Goal: Task Accomplishment & Management: Use online tool/utility

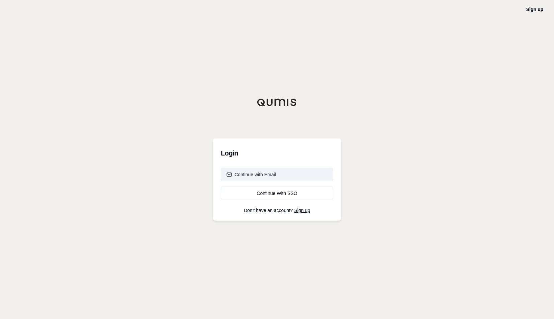
click at [262, 173] on div "Continue with Email" at bounding box center [250, 174] width 49 height 7
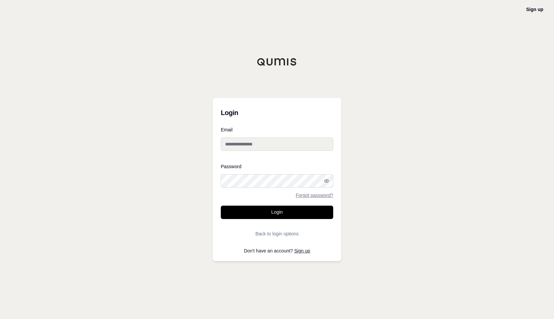
type input "**********"
click at [271, 214] on button "Login" at bounding box center [277, 212] width 112 height 13
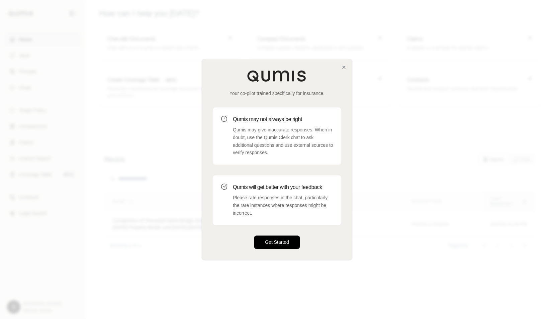
click at [275, 241] on button "Get Started" at bounding box center [276, 242] width 45 height 13
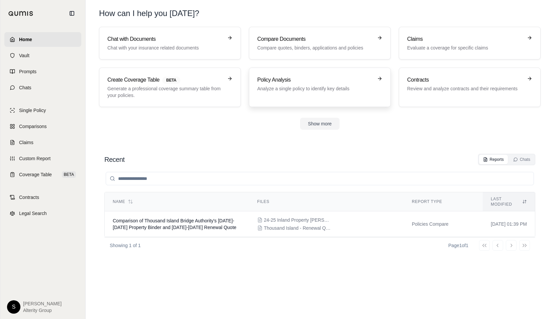
click at [280, 94] on div "Policy Analysis Analyze a single policy to identify key details" at bounding box center [319, 87] width 125 height 23
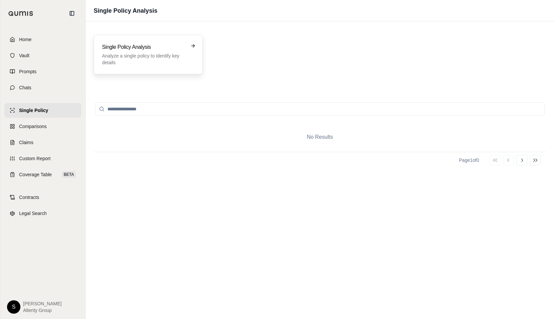
click at [152, 63] on p "Analyze a single policy to identify key details" at bounding box center [143, 58] width 83 height 13
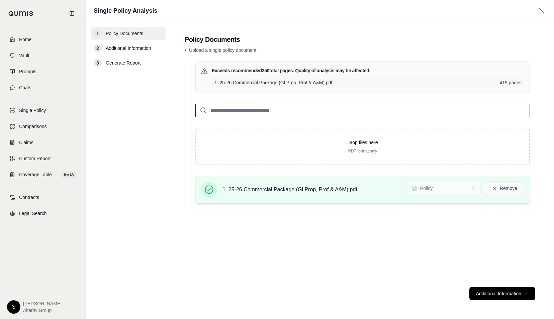
click at [510, 189] on button "Remove" at bounding box center [503, 188] width 39 height 13
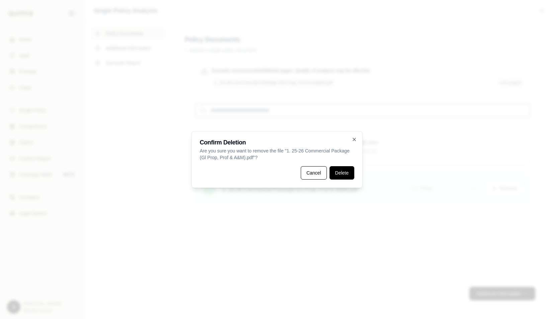
click at [341, 171] on button "Delete" at bounding box center [341, 172] width 25 height 13
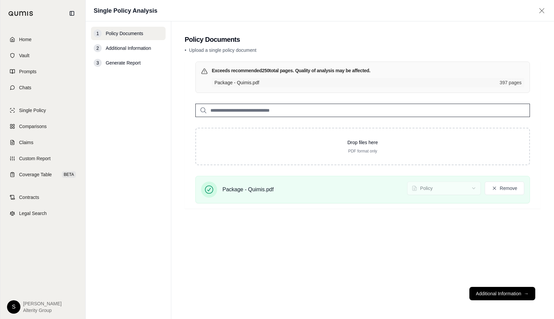
click at [143, 48] on span "Additional Information" at bounding box center [128, 48] width 45 height 7
click at [117, 47] on span "Additional Information" at bounding box center [128, 48] width 45 height 7
click at [234, 190] on span "Package - Quimis.pdf" at bounding box center [247, 190] width 51 height 8
click at [485, 297] on button "Additional Information →" at bounding box center [502, 293] width 66 height 13
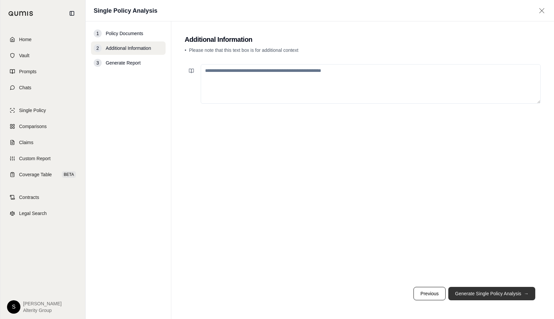
click at [489, 295] on button "Generate Single Policy Analysis →" at bounding box center [491, 293] width 87 height 13
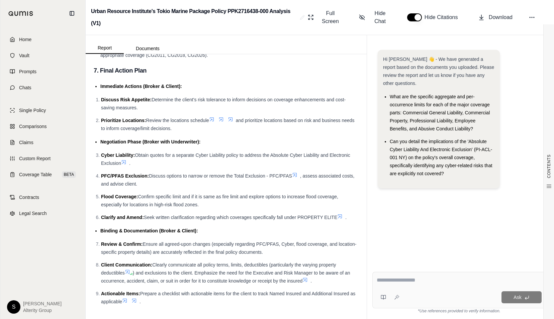
scroll to position [2420, 0]
drag, startPoint x: 396, startPoint y: 284, endPoint x: 415, endPoint y: 281, distance: 19.3
click at [396, 284] on div at bounding box center [458, 281] width 165 height 10
click at [398, 280] on textarea at bounding box center [458, 280] width 165 height 8
click at [395, 279] on textarea at bounding box center [458, 280] width 165 height 8
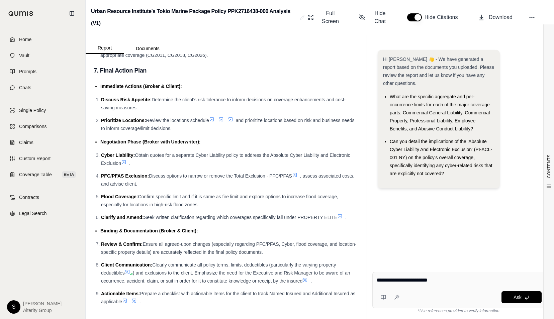
type textarea "**********"
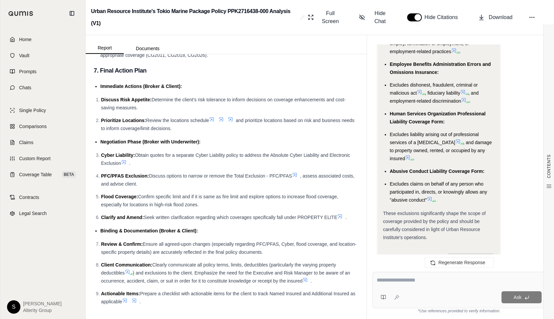
scroll to position [2872, 0]
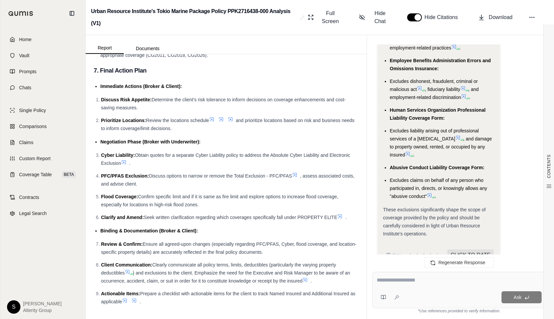
click at [381, 281] on textarea at bounding box center [458, 280] width 165 height 8
type textarea "**********"
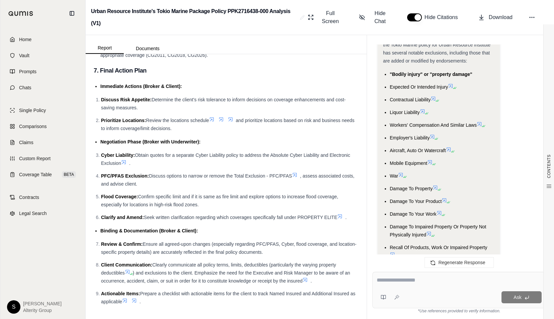
scroll to position [5198, 0]
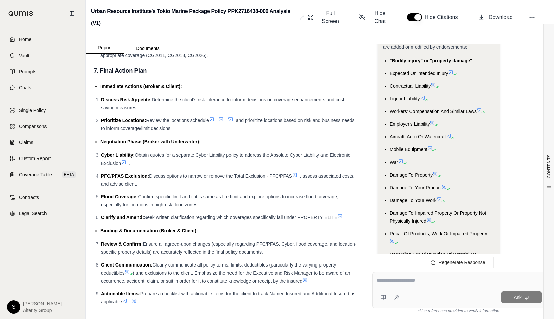
drag, startPoint x: 410, startPoint y: 284, endPoint x: 415, endPoint y: 283, distance: 4.9
click at [410, 284] on textarea at bounding box center [458, 280] width 165 height 8
type textarea "**********"
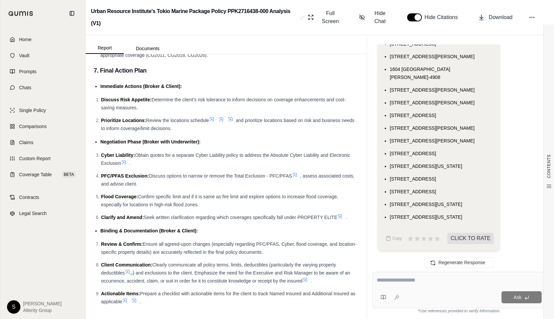
scroll to position [7178, 0]
click at [479, 218] on li "[STREET_ADDRESS][US_STATE]" at bounding box center [441, 217] width 105 height 8
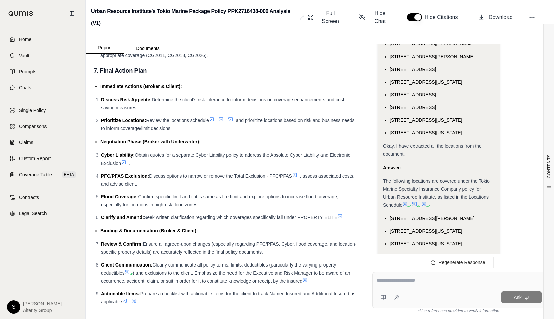
scroll to position [6706, 0]
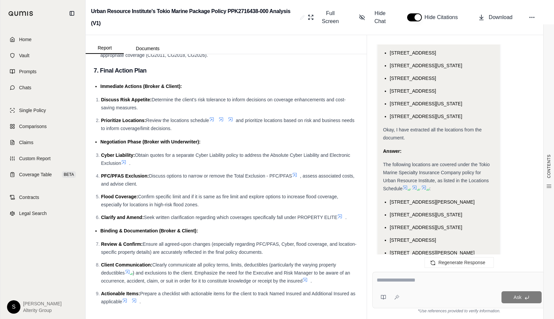
drag, startPoint x: 480, startPoint y: 217, endPoint x: 385, endPoint y: 217, distance: 95.3
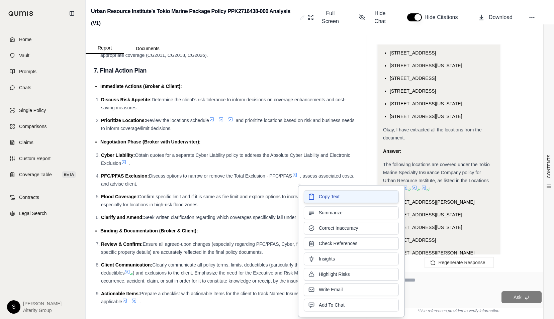
drag, startPoint x: 385, startPoint y: 217, endPoint x: 335, endPoint y: 200, distance: 52.5
click at [335, 200] on span "Copy Text" at bounding box center [329, 196] width 21 height 7
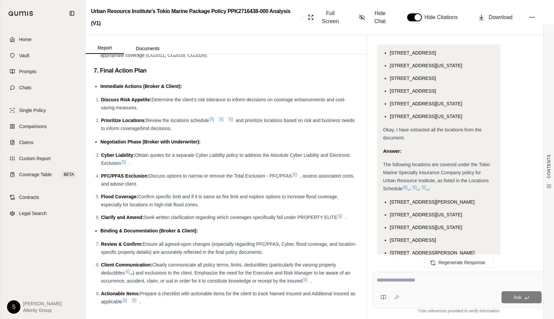
click at [385, 282] on textarea at bounding box center [458, 280] width 165 height 8
type textarea "**********"
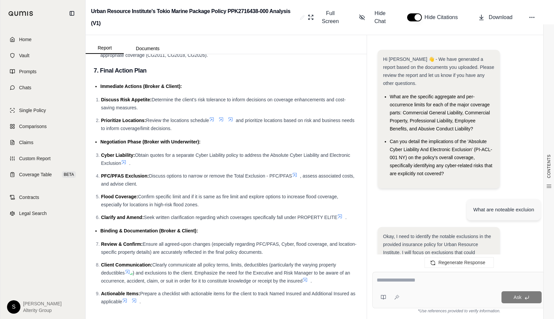
scroll to position [7475, 0]
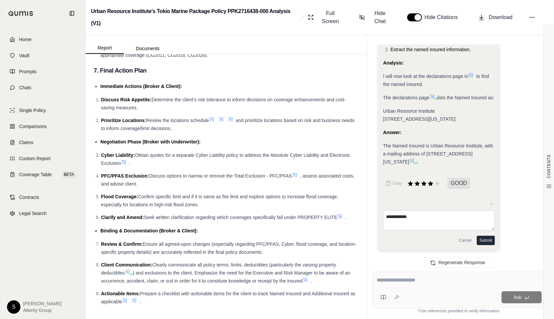
type textarea "**********"
click at [406, 283] on textarea at bounding box center [458, 280] width 165 height 8
type textarea "**********"
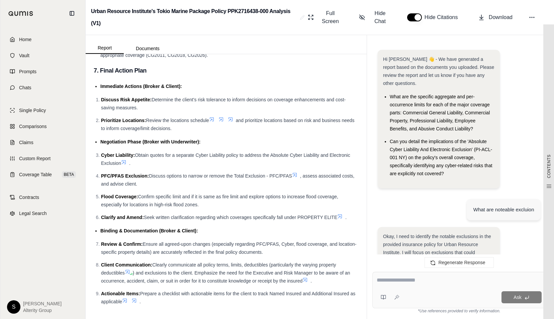
scroll to position [8044, 0]
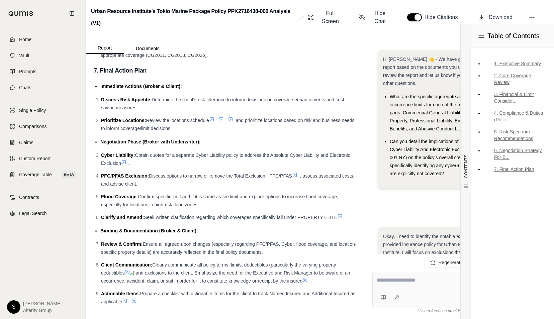
click at [386, 283] on textarea at bounding box center [458, 280] width 165 height 8
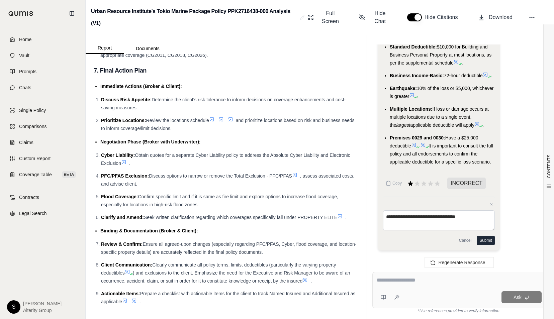
drag, startPoint x: 470, startPoint y: 217, endPoint x: 346, endPoint y: 212, distance: 124.5
type textarea "**********"
click at [346, 212] on div "Report Documents CONTENTS Table of Contents 1. Executive Summary 2. Core Covera…" at bounding box center [320, 177] width 468 height 284
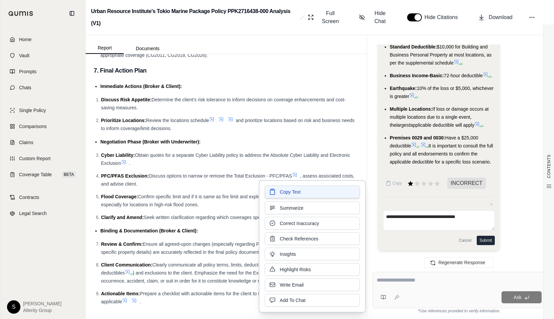
click at [294, 190] on span "Copy Text" at bounding box center [289, 192] width 21 height 7
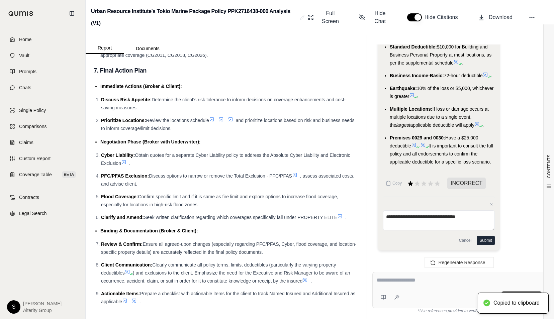
click at [398, 281] on textarea at bounding box center [458, 280] width 165 height 8
paste textarea "**********"
type textarea "**********"
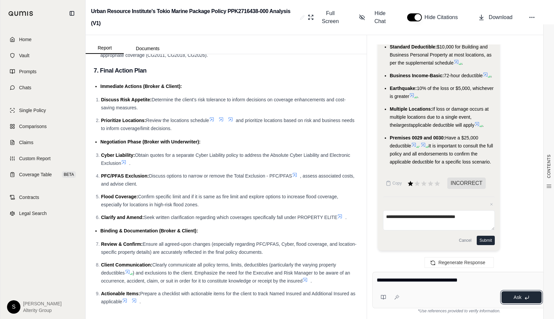
click at [519, 299] on span "Ask" at bounding box center [517, 297] width 8 height 5
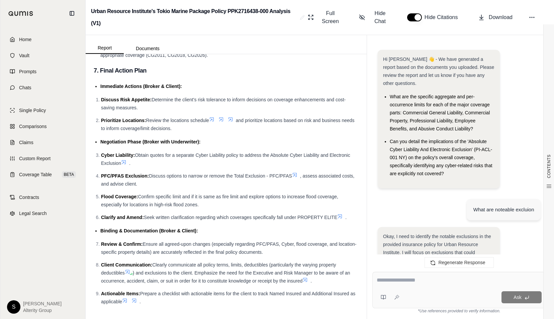
scroll to position [8460, 0]
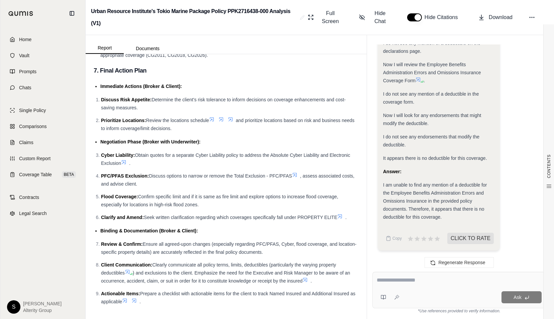
drag, startPoint x: 385, startPoint y: 285, endPoint x: 387, endPoint y: 282, distance: 4.1
click at [385, 285] on div at bounding box center [458, 281] width 165 height 10
click at [403, 279] on textarea at bounding box center [458, 280] width 165 height 8
type textarea "**********"
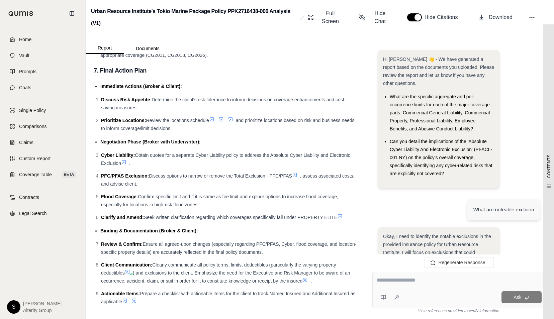
scroll to position [9049, 0]
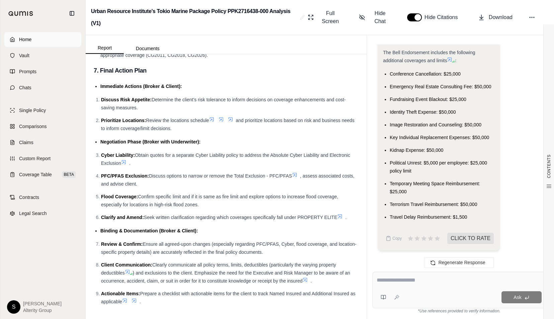
click at [15, 38] on link "Home" at bounding box center [42, 39] width 77 height 15
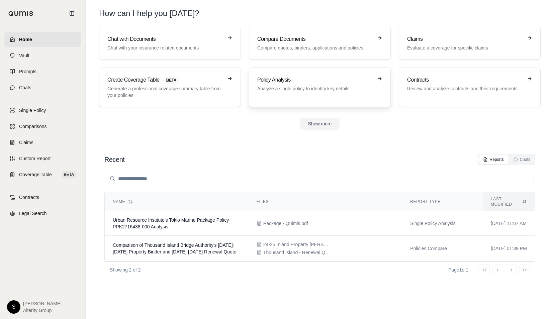
click at [314, 84] on div "Policy Analysis Analyze a single policy to identify key details" at bounding box center [315, 84] width 116 height 16
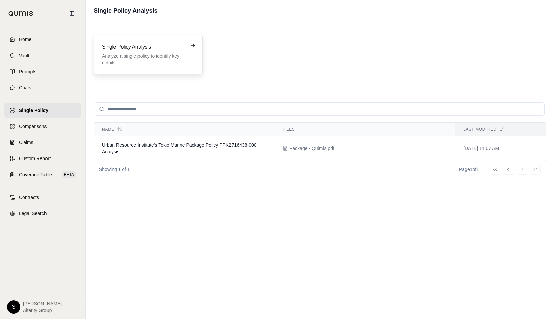
click at [122, 62] on p "Analyze a single policy to identify key details" at bounding box center [143, 58] width 83 height 13
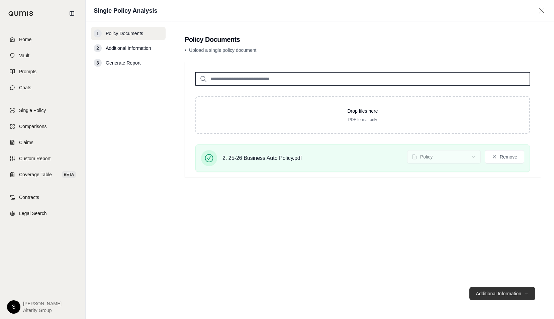
click at [491, 296] on button "Additional Information →" at bounding box center [502, 293] width 66 height 13
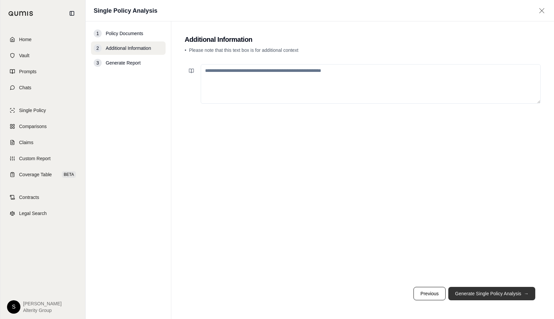
click at [484, 295] on button "Generate Single Policy Analysis →" at bounding box center [491, 293] width 87 height 13
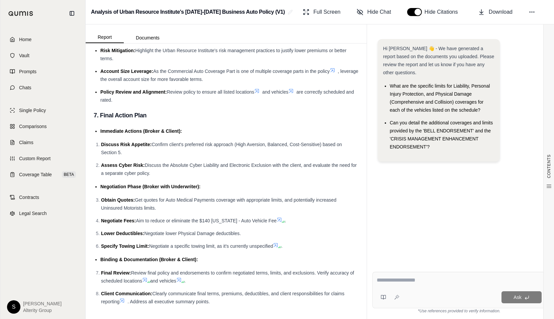
scroll to position [1853, 0]
click at [185, 149] on li "Discuss Risk Appetite: Confirm client's preferred risk approach (High Aversion,…" at bounding box center [229, 148] width 257 height 16
drag, startPoint x: 385, startPoint y: 205, endPoint x: 364, endPoint y: 197, distance: 22.5
click at [385, 205] on div "Hi [PERSON_NAME] 👋 - We have generated a report based on the documents you uplo…" at bounding box center [458, 147] width 173 height 227
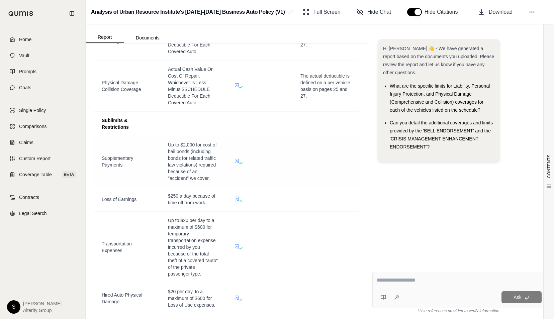
scroll to position [683, 0]
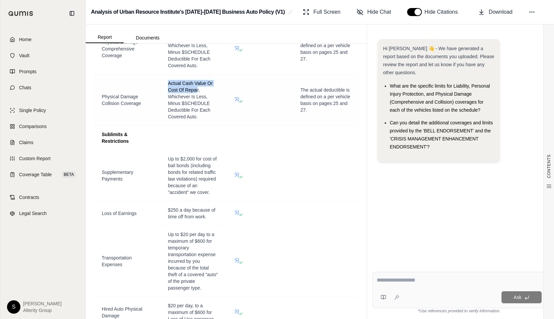
drag, startPoint x: 196, startPoint y: 109, endPoint x: 167, endPoint y: 104, distance: 29.5
click at [168, 104] on span "Actual Cash Value Or Cost Of Repair, Whichever Is Less, Minus $SCHEDULE Deducti…" at bounding box center [190, 100] width 45 height 39
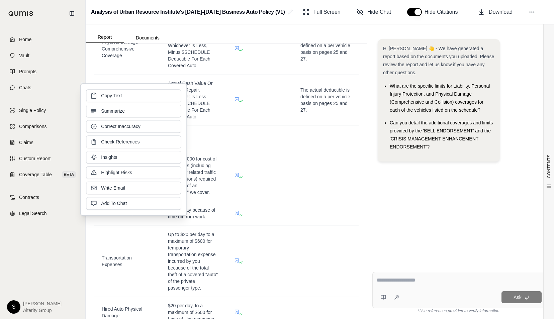
drag, startPoint x: 167, startPoint y: 104, endPoint x: 178, endPoint y: 104, distance: 11.0
drag, startPoint x: 178, startPoint y: 104, endPoint x: 149, endPoint y: 94, distance: 30.6
click at [149, 94] on button "Copy Text" at bounding box center [133, 95] width 95 height 13
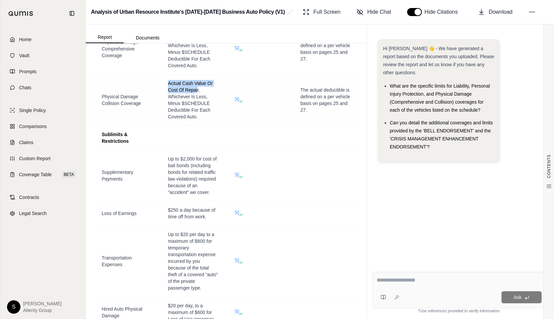
drag, startPoint x: 196, startPoint y: 111, endPoint x: 166, endPoint y: 104, distance: 30.2
click at [166, 104] on td "Actual Cash Value Or Cost Of Repair, Whichever Is Less, Minus $SCHEDULE Deducti…" at bounding box center [193, 100] width 66 height 51
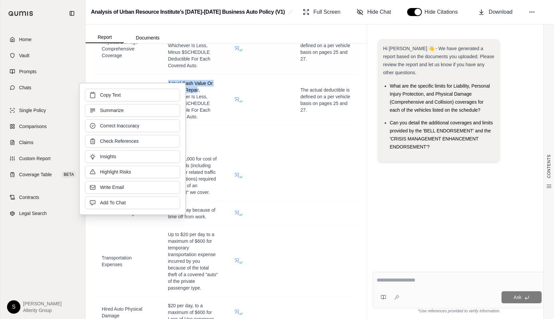
drag, startPoint x: 166, startPoint y: 104, endPoint x: 140, endPoint y: 93, distance: 27.9
click at [140, 93] on button "Copy Text" at bounding box center [132, 95] width 95 height 13
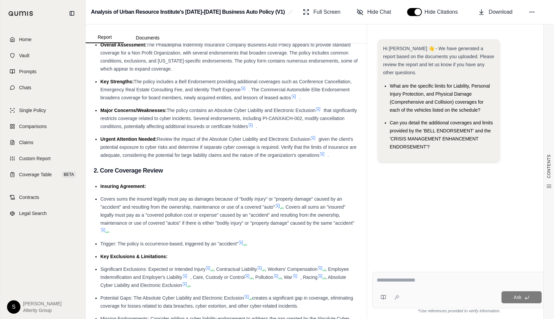
scroll to position [0, 0]
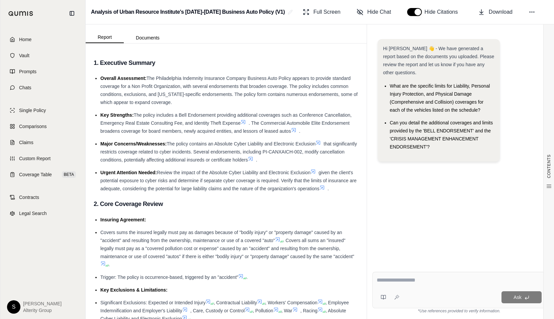
click at [179, 120] on li "Key Strengths: The policy includes a Bell Endorsement providing additional cove…" at bounding box center [229, 123] width 258 height 24
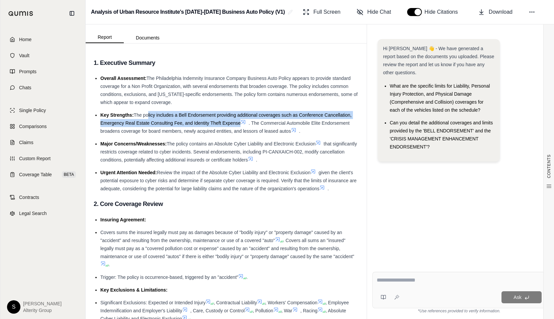
drag, startPoint x: 145, startPoint y: 115, endPoint x: 239, endPoint y: 126, distance: 93.9
click at [239, 126] on li "Key Strengths: The policy includes a Bell Endorsement providing additional cove…" at bounding box center [229, 123] width 258 height 24
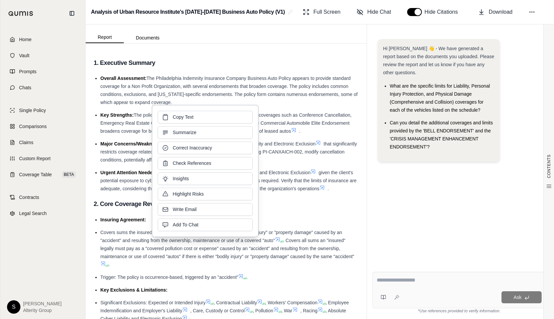
drag, startPoint x: 239, startPoint y: 126, endPoint x: 271, endPoint y: 124, distance: 32.1
click at [271, 124] on span ". The Commercial Automobile Elite Endorsement broadens coverage for board membe…" at bounding box center [224, 126] width 249 height 13
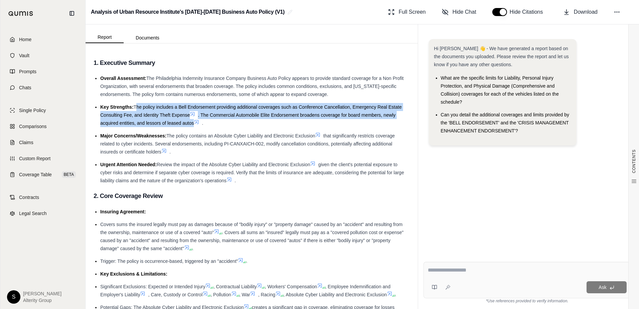
drag, startPoint x: 193, startPoint y: 123, endPoint x: 136, endPoint y: 107, distance: 59.7
click at [136, 107] on li "Key Strengths: The policy includes a Bell Endorsement providing additional cove…" at bounding box center [255, 115] width 310 height 24
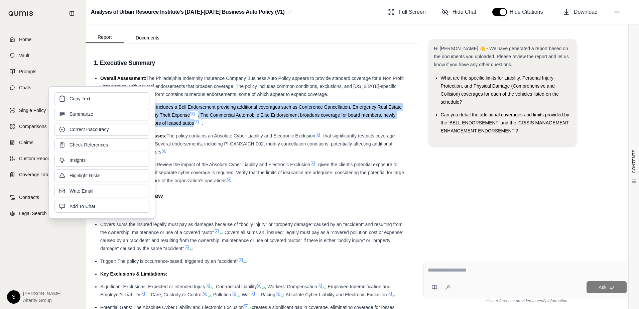
drag, startPoint x: 136, startPoint y: 107, endPoint x: 123, endPoint y: 98, distance: 16.0
click at [123, 98] on button "Copy Text" at bounding box center [101, 98] width 95 height 13
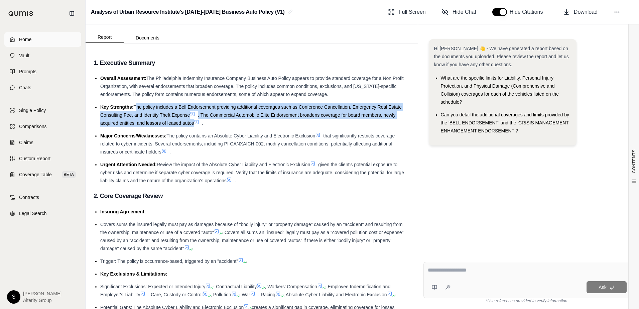
click at [24, 39] on span "Home" at bounding box center [25, 39] width 12 height 7
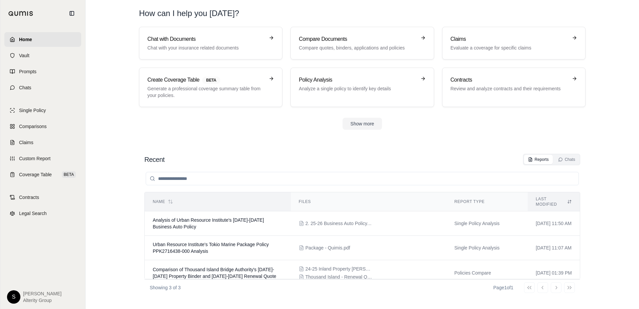
click at [170, 199] on icon at bounding box center [170, 201] width 5 height 5
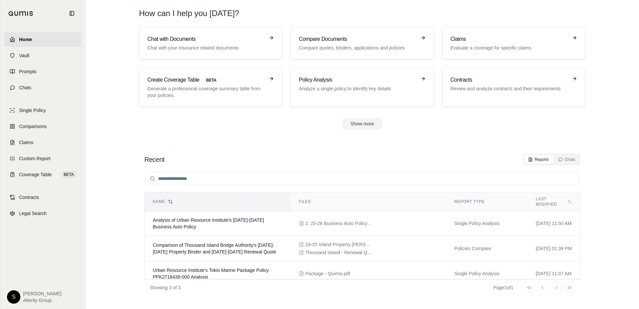
click at [170, 199] on icon at bounding box center [170, 201] width 5 height 5
click at [200, 219] on span "Urban Resource Institute's Tokio Marine Package Policy PPK2716438-000 Analysis" at bounding box center [211, 223] width 116 height 12
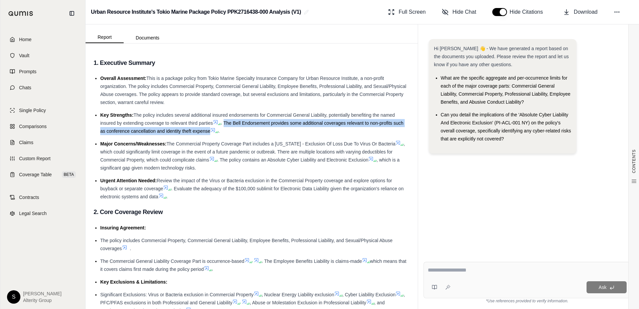
drag, startPoint x: 243, startPoint y: 124, endPoint x: 221, endPoint y: 131, distance: 23.8
click at [221, 131] on span ". The Bell Endorsement provides some additional coverages relevant to non-profi…" at bounding box center [251, 126] width 303 height 13
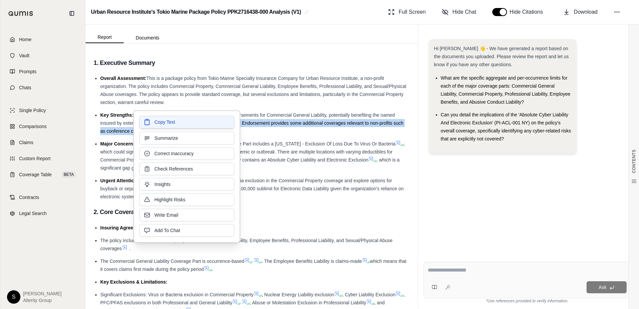
drag, startPoint x: 221, startPoint y: 131, endPoint x: 200, endPoint y: 123, distance: 22.7
click at [200, 123] on button "Copy Text" at bounding box center [186, 122] width 95 height 13
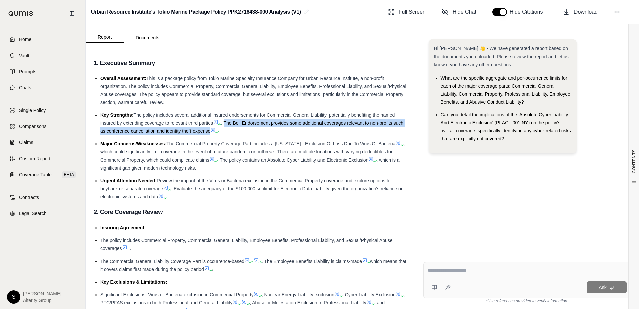
click at [26, 39] on span "Home" at bounding box center [25, 39] width 12 height 7
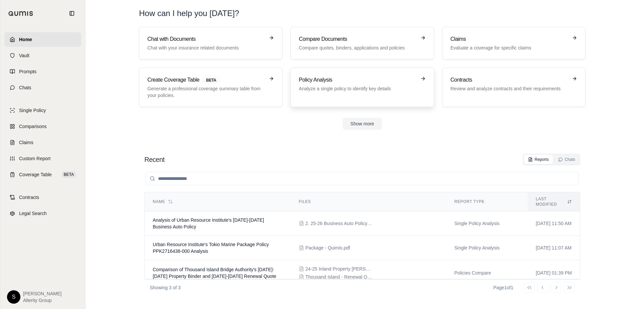
click at [339, 87] on p "Analyze a single policy to identify key details" at bounding box center [357, 88] width 117 height 7
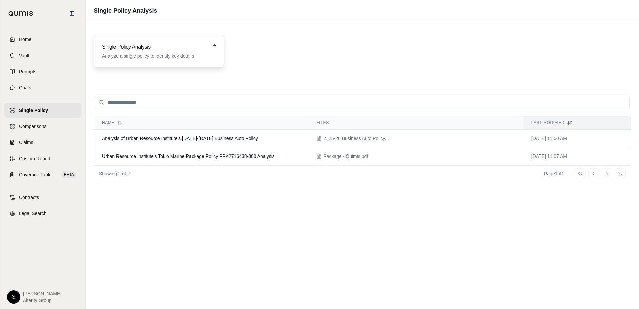
click at [160, 53] on p "Analyze a single policy to identify key details" at bounding box center [154, 55] width 104 height 7
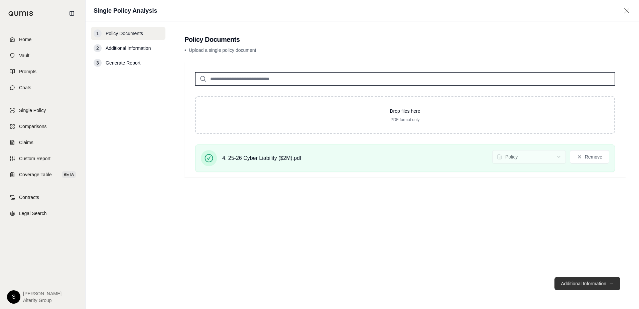
click at [553, 282] on button "Additional Information →" at bounding box center [588, 283] width 66 height 13
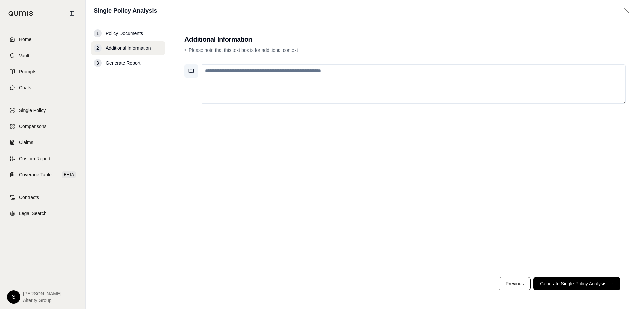
click at [191, 71] on icon at bounding box center [192, 71] width 2 height 4
click at [212, 71] on textarea at bounding box center [413, 83] width 425 height 39
click at [192, 70] on icon at bounding box center [191, 70] width 5 height 5
click at [211, 71] on textarea at bounding box center [413, 83] width 425 height 39
click at [553, 284] on button "Generate Single Policy Analysis →" at bounding box center [577, 283] width 87 height 13
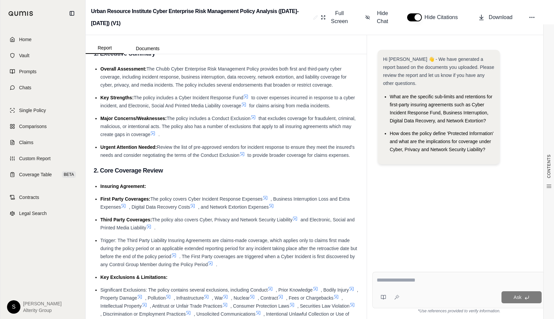
scroll to position [33, 0]
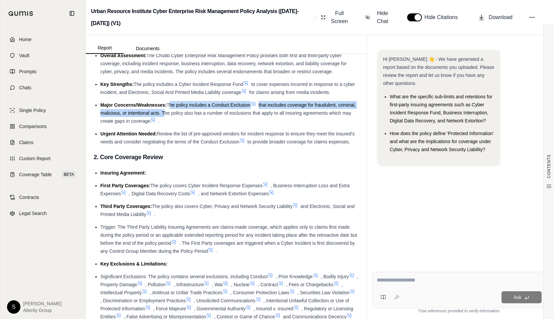
drag, startPoint x: 181, startPoint y: 113, endPoint x: 168, endPoint y: 105, distance: 14.8
click at [168, 105] on li "Major Concerns/Weaknesses: The policy includes a Conduct Exclusion that exclude…" at bounding box center [229, 113] width 258 height 24
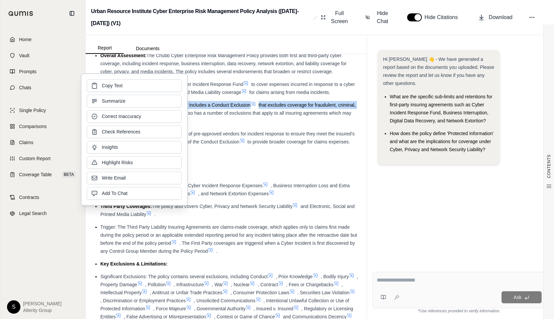
drag, startPoint x: 168, startPoint y: 105, endPoint x: 141, endPoint y: 84, distance: 34.1
click at [139, 85] on button "Copy Text" at bounding box center [134, 85] width 95 height 13
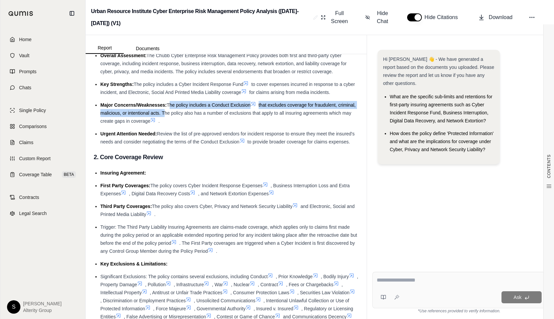
click at [253, 103] on icon at bounding box center [252, 103] width 5 height 5
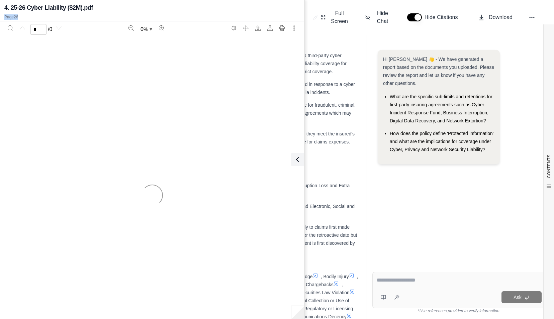
drag, startPoint x: 175, startPoint y: 4, endPoint x: 298, endPoint y: 16, distance: 123.6
click at [298, 16] on div "4. 25-26 Cyber Liability ($2M).pdf Page 26" at bounding box center [152, 12] width 304 height 20
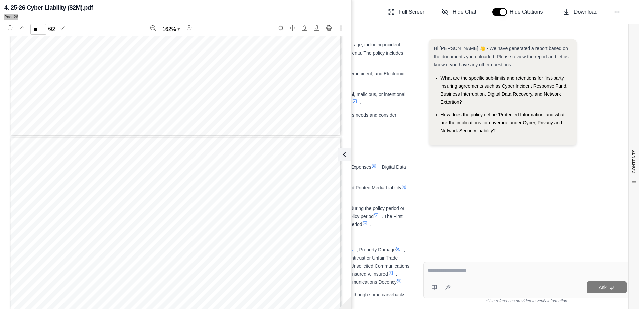
scroll to position [11040, 0]
type input "**"
click at [288, 119] on div "Page 26" at bounding box center [176, 184] width 332 height 430
click at [285, 120] on div "Page 26" at bounding box center [176, 184] width 332 height 430
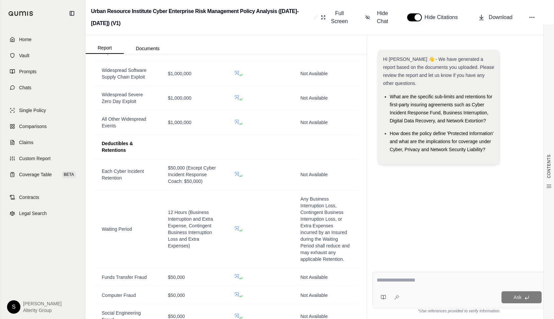
scroll to position [550, 0]
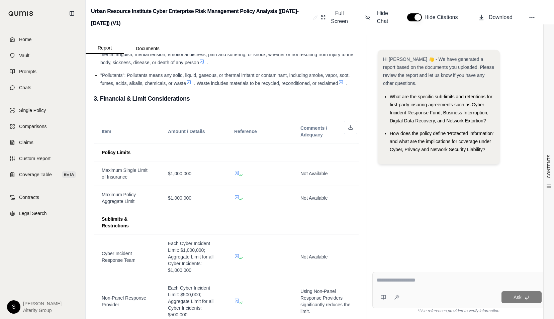
click at [23, 37] on span "Home" at bounding box center [25, 39] width 12 height 7
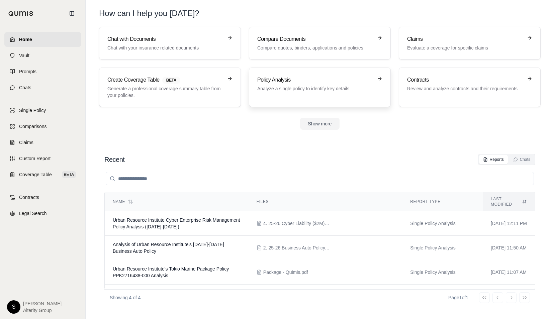
click at [294, 83] on h3 "Policy Analysis" at bounding box center [315, 80] width 116 height 8
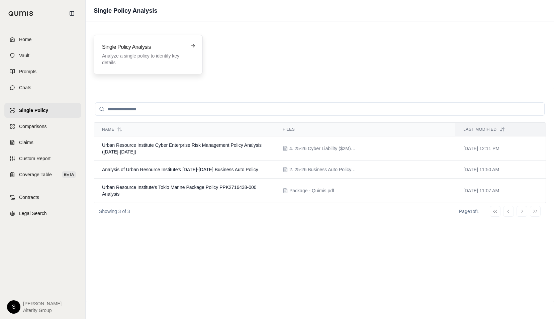
click at [140, 54] on p "Analyze a single policy to identify key details" at bounding box center [143, 58] width 83 height 13
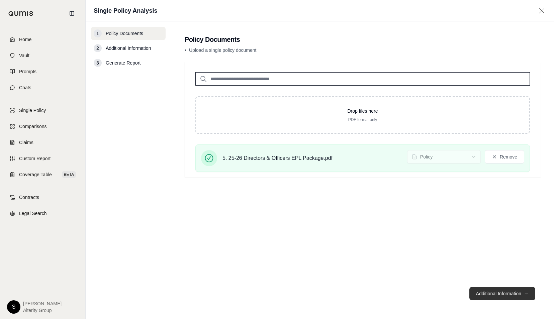
click at [485, 295] on button "Additional Information →" at bounding box center [502, 293] width 66 height 13
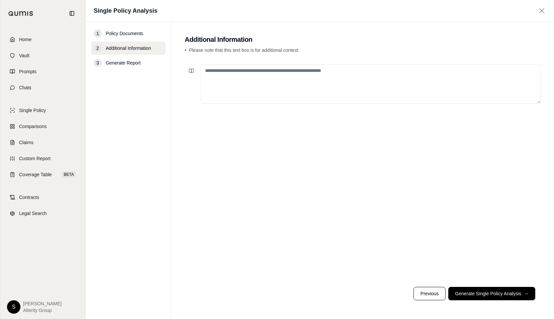
click at [487, 294] on button "Generate Single Policy Analysis →" at bounding box center [491, 293] width 87 height 13
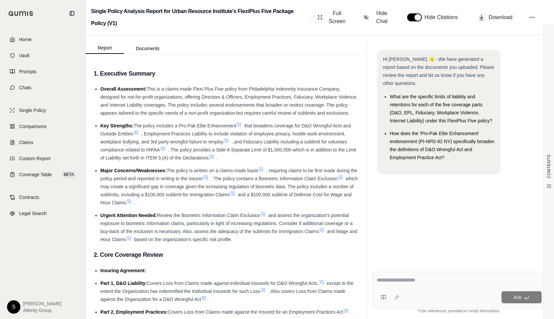
click at [307, 195] on span "which may create a significant gap in coverage given the increasing regulation …" at bounding box center [228, 186] width 257 height 21
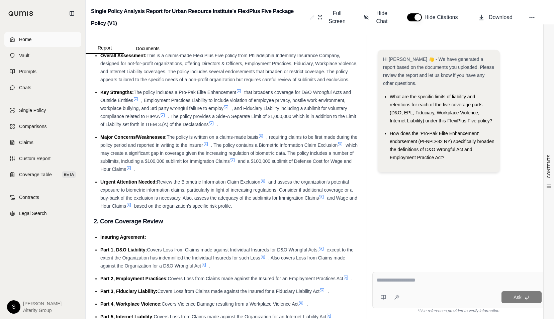
click at [29, 42] on span "Home" at bounding box center [25, 39] width 12 height 7
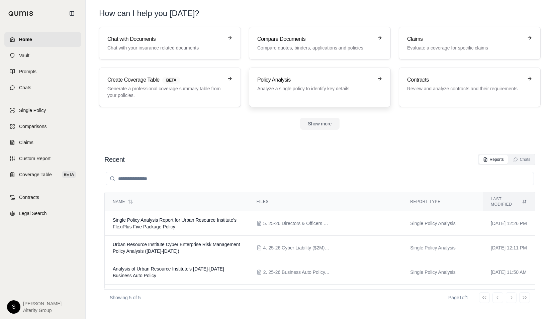
click at [276, 90] on p "Analyze a single policy to identify key details" at bounding box center [315, 88] width 116 height 7
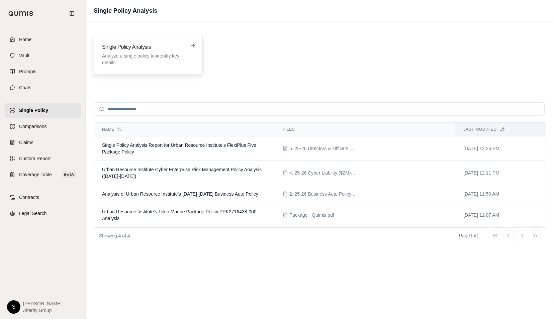
click at [146, 54] on p "Analyze a single policy to identify key details" at bounding box center [143, 58] width 83 height 13
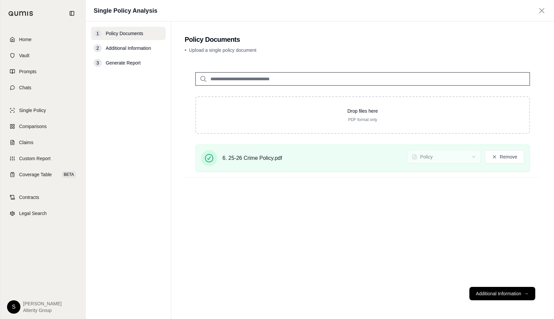
drag, startPoint x: 506, startPoint y: 290, endPoint x: 515, endPoint y: 285, distance: 10.2
click at [507, 292] on button "Additional Information →" at bounding box center [502, 293] width 66 height 13
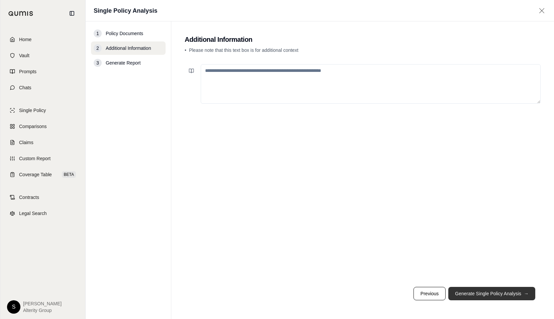
click at [478, 294] on button "Generate Single Policy Analysis →" at bounding box center [491, 293] width 87 height 13
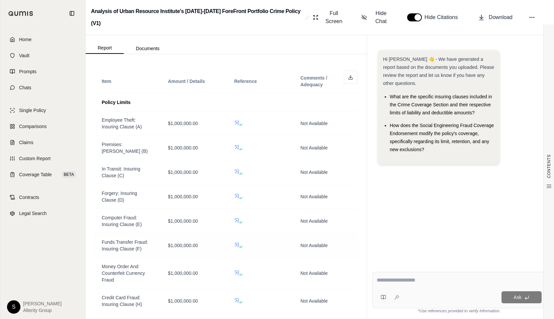
scroll to position [468, 0]
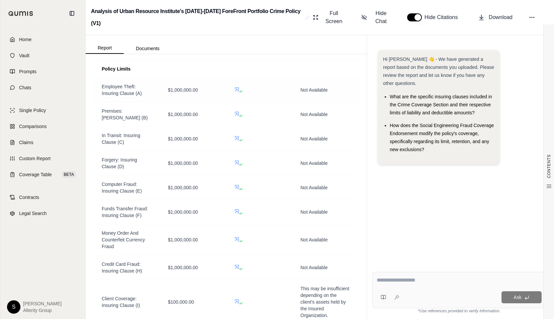
click at [136, 93] on span "Employee Theft: Insuring Clause (A)" at bounding box center [127, 89] width 50 height 13
drag, startPoint x: 134, startPoint y: 93, endPoint x: 101, endPoint y: 94, distance: 32.8
click at [101, 94] on td "Employee Theft: Insuring Clause (A)" at bounding box center [127, 90] width 66 height 24
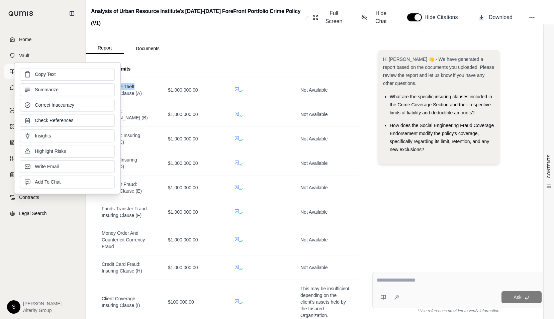
drag, startPoint x: 101, startPoint y: 94, endPoint x: 70, endPoint y: 74, distance: 36.4
click at [70, 74] on button "Copy Text" at bounding box center [67, 74] width 95 height 13
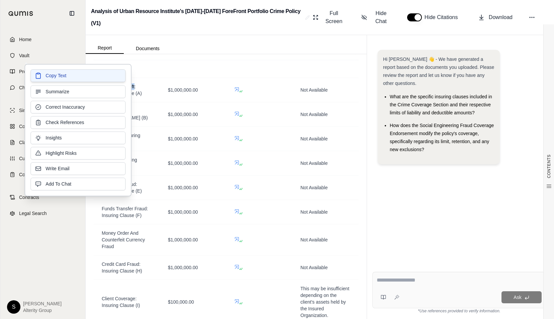
click at [74, 76] on button "Copy Text" at bounding box center [77, 75] width 95 height 13
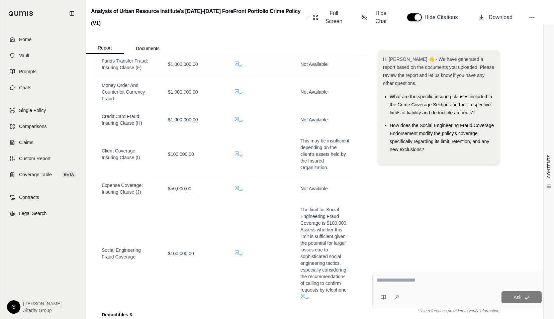
scroll to position [602, 0]
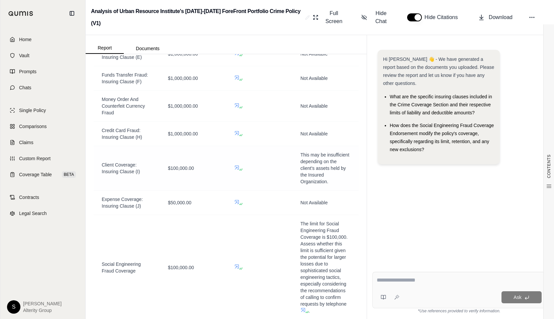
click at [191, 171] on span "$100,000.00" at bounding box center [181, 168] width 26 height 7
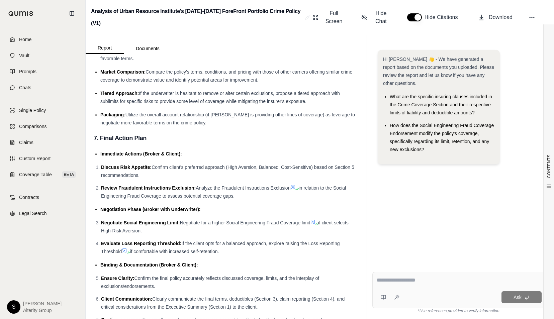
scroll to position [1920, 0]
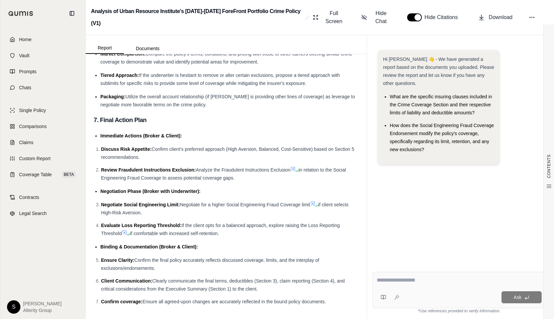
drag, startPoint x: 500, startPoint y: 256, endPoint x: 502, endPoint y: 253, distance: 3.6
click at [500, 256] on div "Hi [PERSON_NAME] 👋 - We have generated a report based on the documents you uplo…" at bounding box center [458, 152] width 173 height 217
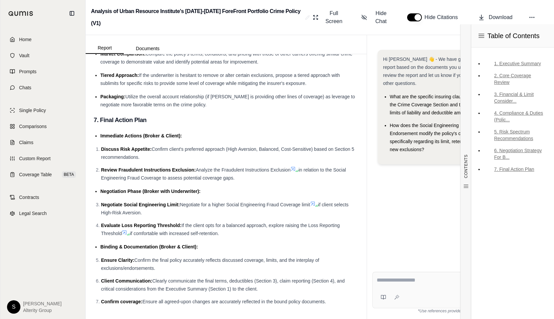
click at [418, 184] on div "Hi [PERSON_NAME] 👋 - We have generated a report based on the documents you uplo…" at bounding box center [458, 152] width 173 height 217
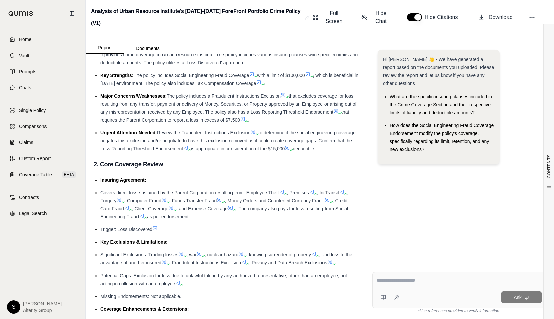
scroll to position [0, 0]
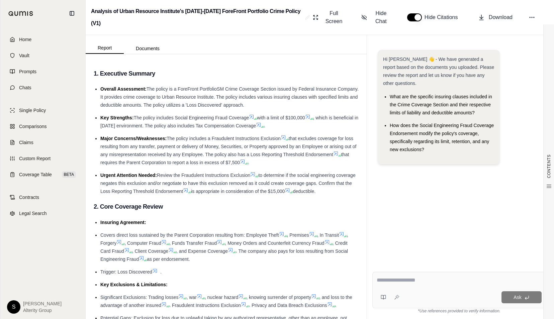
drag, startPoint x: 282, startPoint y: 127, endPoint x: 171, endPoint y: 127, distance: 110.6
click at [171, 127] on span ", which is beneficial in [DATE] environment. The policy also includes Tax Compe…" at bounding box center [229, 121] width 258 height 13
drag, startPoint x: 171, startPoint y: 127, endPoint x: 205, endPoint y: 125, distance: 33.5
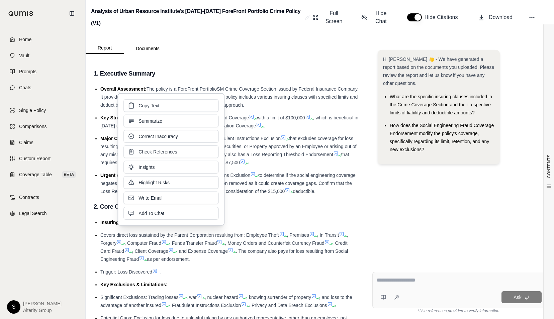
drag, startPoint x: 205, startPoint y: 125, endPoint x: 159, endPoint y: 104, distance: 50.0
click at [159, 104] on button "Copy Text" at bounding box center [170, 105] width 95 height 13
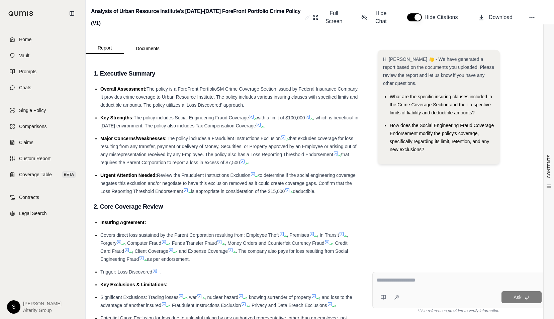
drag, startPoint x: 258, startPoint y: 163, endPoint x: 168, endPoint y: 140, distance: 92.6
click at [168, 140] on li "Major Concerns/Weaknesses: The policy includes a Fraudulent Instructions Exclus…" at bounding box center [229, 150] width 258 height 32
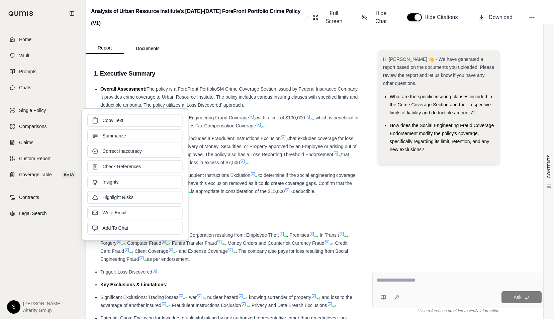
drag, startPoint x: 168, startPoint y: 140, endPoint x: 188, endPoint y: 140, distance: 19.7
drag, startPoint x: 188, startPoint y: 140, endPoint x: 148, endPoint y: 121, distance: 44.4
click at [148, 121] on button "Copy Text" at bounding box center [134, 120] width 95 height 13
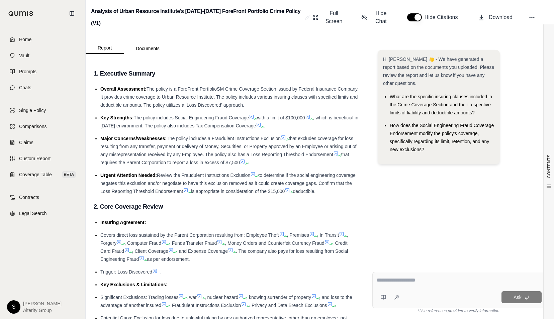
drag, startPoint x: 163, startPoint y: 154, endPoint x: 231, endPoint y: 161, distance: 67.8
click at [163, 154] on span "that excludes coverage for loss resulting from any transfer, payment or deliver…" at bounding box center [228, 146] width 256 height 21
drag, startPoint x: 258, startPoint y: 162, endPoint x: 169, endPoint y: 138, distance: 91.8
click at [169, 138] on li "Major Concerns/Weaknesses: The policy includes a Fraudulent Instructions Exclus…" at bounding box center [229, 150] width 258 height 32
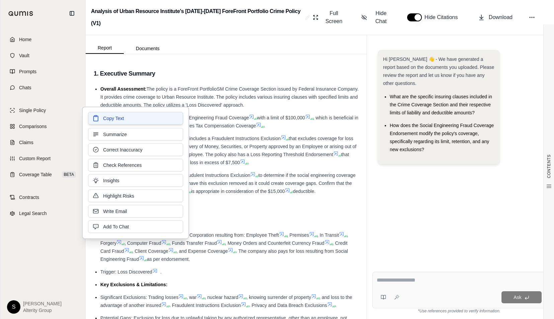
drag, startPoint x: 169, startPoint y: 138, endPoint x: 132, endPoint y: 118, distance: 42.0
click at [132, 118] on button "Copy Text" at bounding box center [135, 118] width 95 height 13
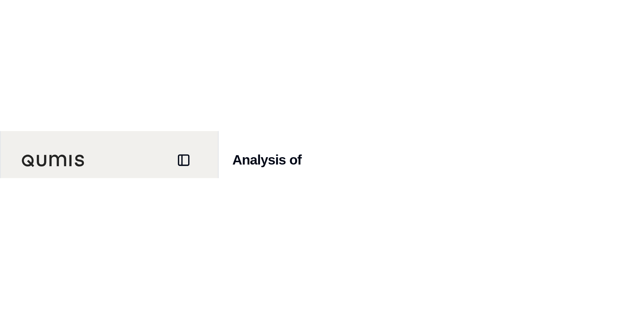
scroll to position [33, 0]
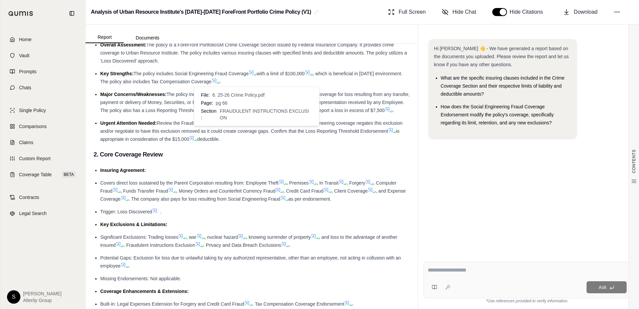
click at [258, 126] on icon at bounding box center [257, 124] width 4 height 4
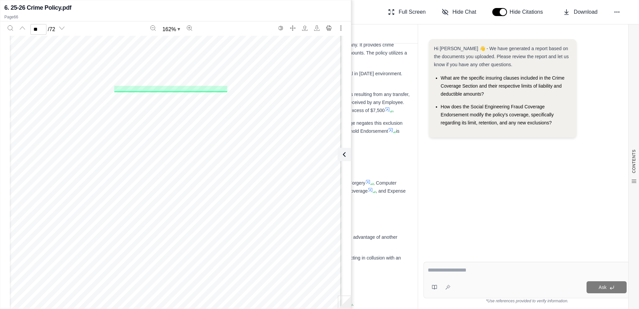
scroll to position [28056, 0]
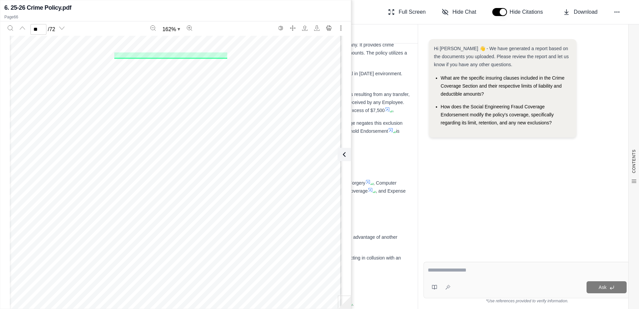
click at [401, 160] on h3 "2. Core Coverage Review" at bounding box center [252, 154] width 316 height 12
click at [195, 32] on button "Zoom in" at bounding box center [189, 28] width 11 height 11
type input "**"
click at [194, 14] on div "6. 25-26 Crime Policy.pdf Page 66" at bounding box center [175, 12] width 351 height 20
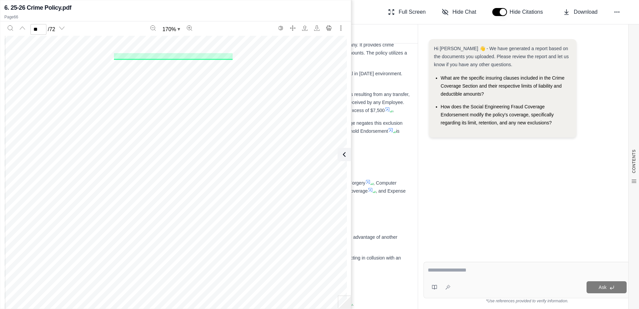
drag, startPoint x: 399, startPoint y: 136, endPoint x: 398, endPoint y: 141, distance: 4.7
click at [399, 137] on li "Urgent Attention Needed: Review the Fraudulent Instructions Exclusion to determ…" at bounding box center [255, 131] width 310 height 24
click at [344, 152] on icon at bounding box center [343, 154] width 8 height 8
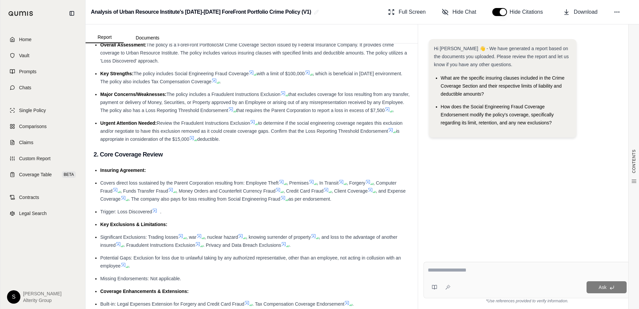
click at [388, 133] on icon at bounding box center [390, 129] width 5 height 5
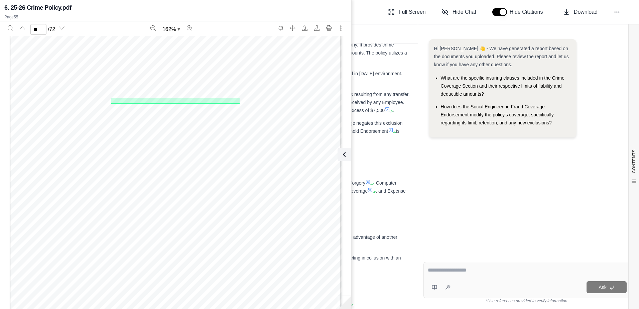
scroll to position [23297, 0]
type input "**"
click at [372, 159] on h3 "2. Core Coverage Review" at bounding box center [252, 154] width 316 height 12
click at [348, 151] on button at bounding box center [342, 154] width 13 height 13
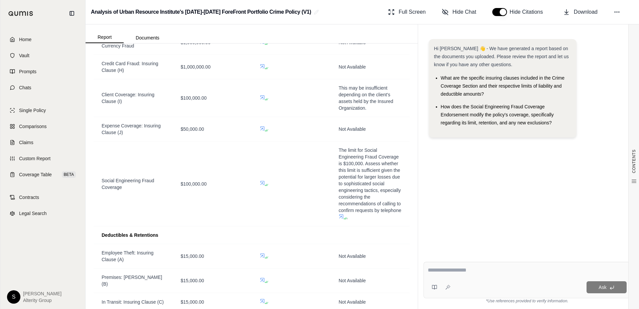
scroll to position [602, 0]
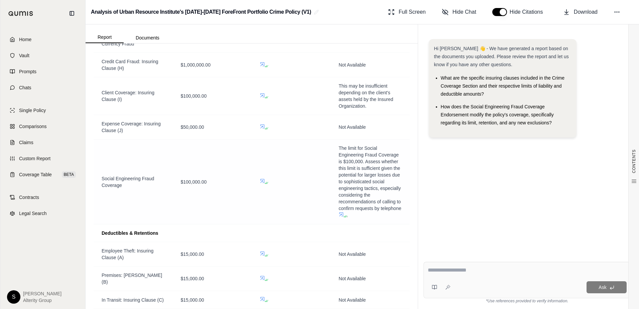
click at [260, 184] on icon at bounding box center [262, 180] width 5 height 5
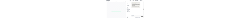
scroll to position [24653, 0]
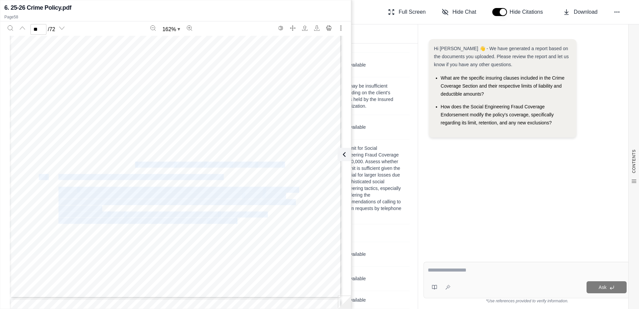
drag, startPoint x: 132, startPoint y: 164, endPoint x: 52, endPoint y: 165, distance: 80.6
click at [52, 165] on div "[PHONE_NUMBER] (05/2014) Page 1 ENDORSEMENT/RIDER Coverage Section: ForeFront P…" at bounding box center [176, 84] width 332 height 430
drag, startPoint x: 52, startPoint y: 165, endPoint x: 97, endPoint y: 164, distance: 44.8
click at [97, 164] on span "authorized by the" at bounding box center [79, 164] width 42 height 5
drag, startPoint x: 130, startPoint y: 165, endPoint x: 41, endPoint y: 163, distance: 88.9
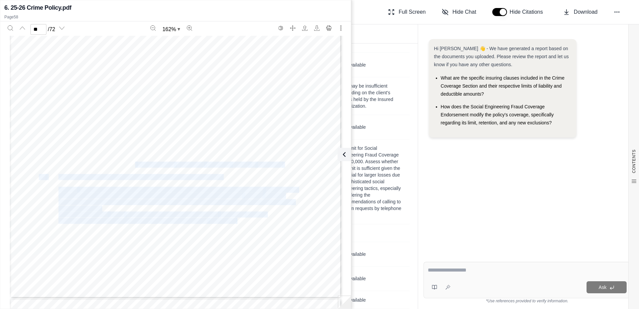
click at [41, 163] on div "[PHONE_NUMBER] (05/2014) Page 1 ENDORSEMENT/RIDER Coverage Section: ForeFront P…" at bounding box center [176, 84] width 332 height 430
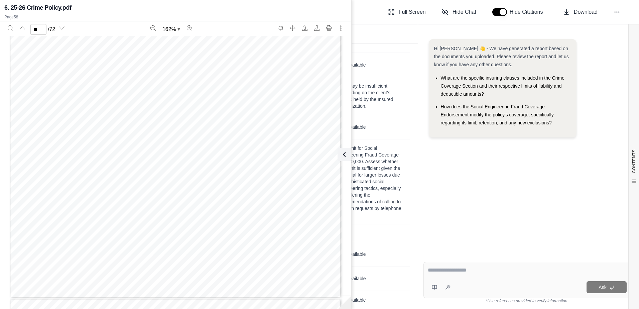
click at [411, 225] on div "CONTENTS Table of Contents 1. Executive Summary 2. Core Coverage Review 3. Fina…" at bounding box center [252, 175] width 332 height 265
click at [411, 204] on div "CONTENTS Table of Contents 1. Executive Summary 2. Core Coverage Review 3. Fina…" at bounding box center [252, 175] width 332 height 265
click at [396, 139] on td "Not Available" at bounding box center [370, 127] width 79 height 24
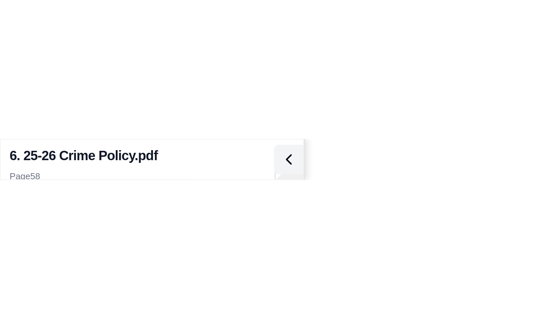
scroll to position [639, 0]
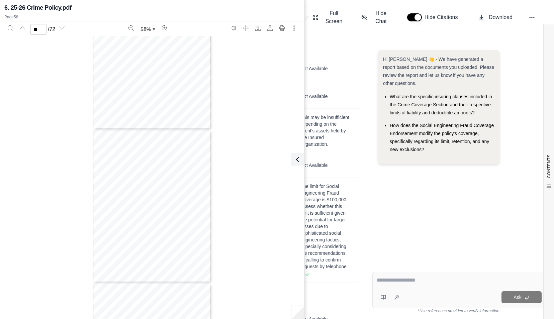
type input "**"
drag, startPoint x: 295, startPoint y: 161, endPoint x: 326, endPoint y: 111, distance: 59.1
click at [295, 161] on icon at bounding box center [297, 159] width 8 height 8
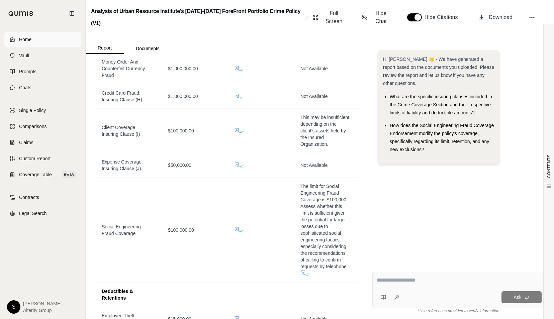
click at [19, 37] on span "Home" at bounding box center [25, 39] width 12 height 7
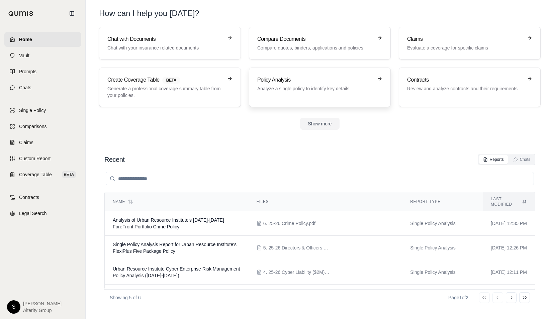
click at [277, 84] on div "Policy Analysis Analyze a single policy to identify key details" at bounding box center [315, 84] width 116 height 16
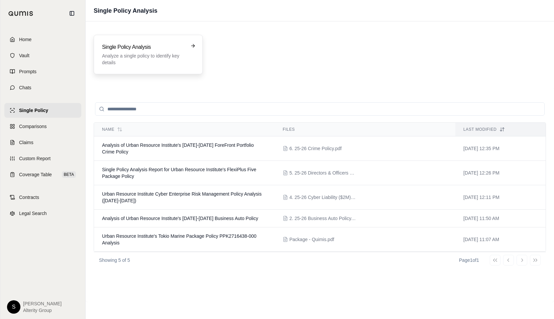
click at [161, 56] on p "Analyze a single policy to identify key details" at bounding box center [143, 58] width 83 height 13
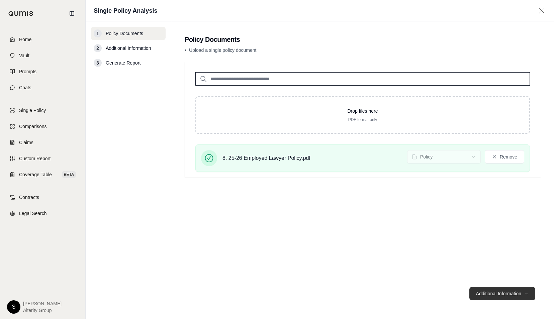
click at [482, 294] on button "Additional Information →" at bounding box center [502, 293] width 66 height 13
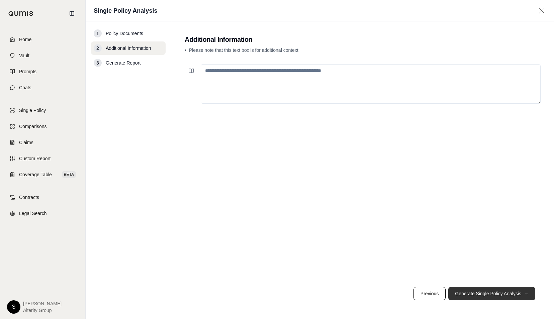
click at [488, 295] on button "Generate Single Policy Analysis →" at bounding box center [491, 293] width 87 height 13
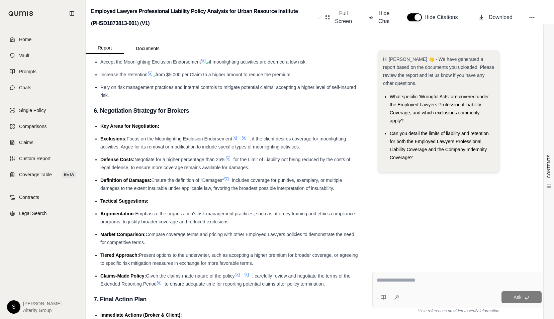
scroll to position [2364, 0]
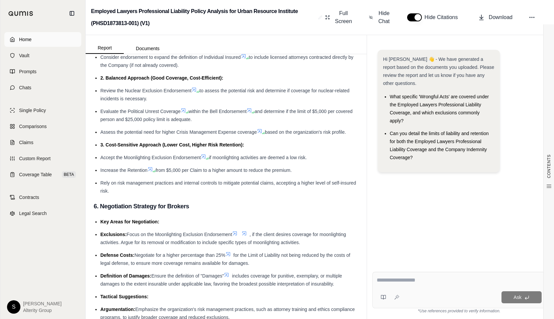
click at [30, 38] on span "Home" at bounding box center [25, 39] width 12 height 7
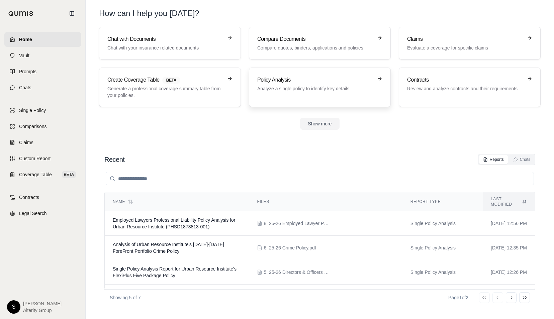
click at [282, 83] on h3 "Policy Analysis" at bounding box center [315, 80] width 116 height 8
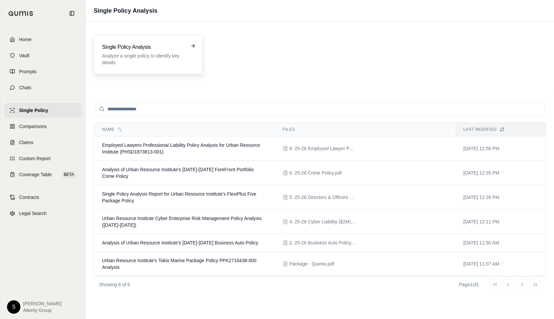
click at [142, 55] on p "Analyze a single policy to identify key details" at bounding box center [143, 58] width 83 height 13
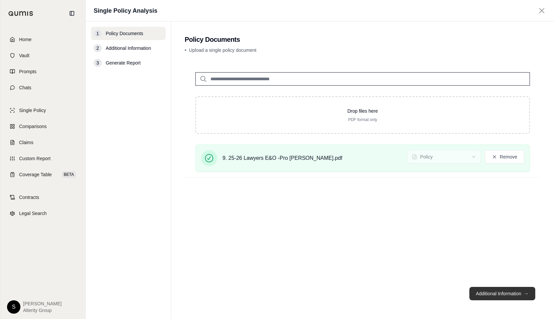
click at [487, 295] on button "Additional Information →" at bounding box center [502, 293] width 66 height 13
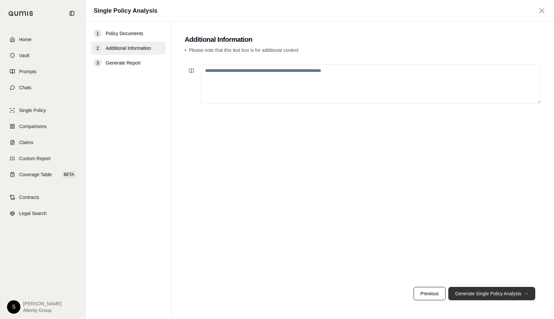
click at [487, 295] on button "Generate Single Policy Analysis →" at bounding box center [491, 293] width 87 height 13
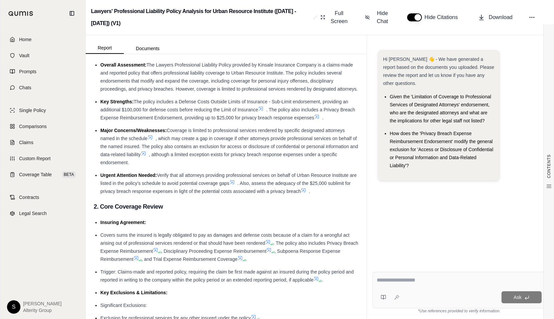
scroll to position [15, 0]
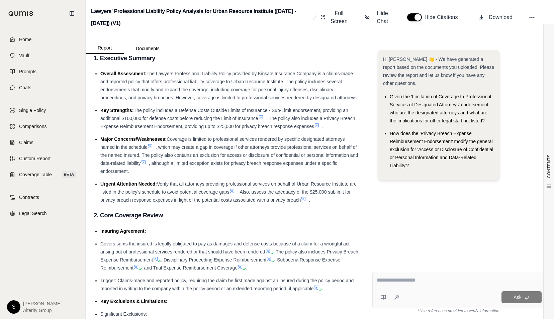
drag, startPoint x: 146, startPoint y: 154, endPoint x: 168, endPoint y: 146, distance: 23.3
click at [168, 146] on span "Coverage is limited to professional services rendered by specific designated at…" at bounding box center [222, 142] width 244 height 13
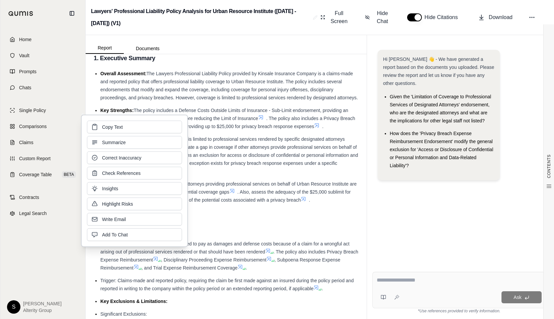
drag, startPoint x: 168, startPoint y: 146, endPoint x: 141, endPoint y: 126, distance: 33.9
click at [141, 126] on button "Copy Text" at bounding box center [134, 127] width 95 height 13
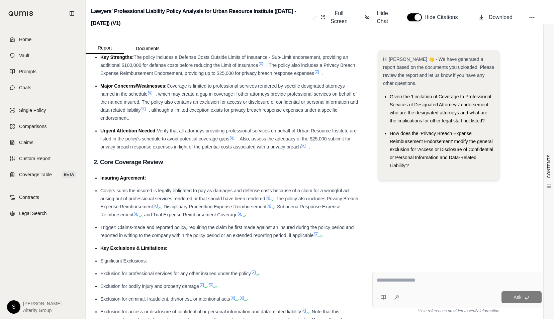
scroll to position [82, 0]
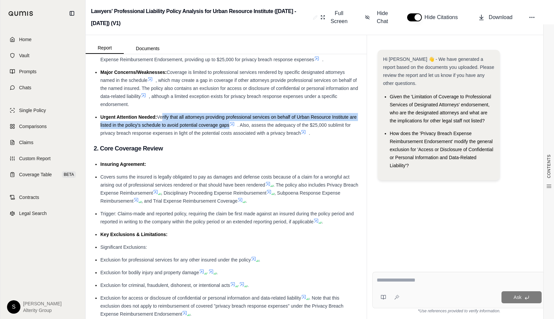
drag, startPoint x: 235, startPoint y: 134, endPoint x: 161, endPoint y: 125, distance: 74.8
click at [161, 125] on span "Verify that all attorneys providing professional services on behalf of Urban Re…" at bounding box center [228, 120] width 256 height 13
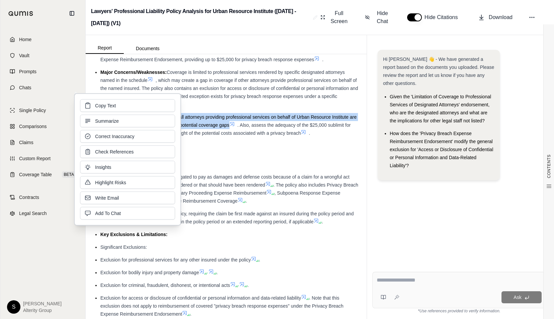
click at [474, 224] on div "Hi [PERSON_NAME] 👋 - We have generated a report based on the documents you uplo…" at bounding box center [458, 152] width 173 height 217
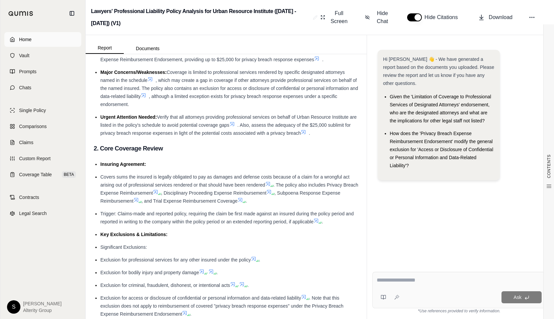
click at [22, 42] on span "Home" at bounding box center [25, 39] width 12 height 7
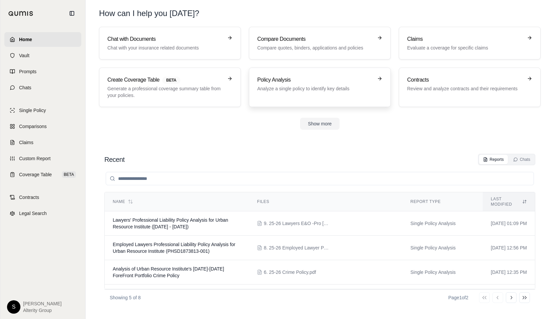
click at [294, 82] on h3 "Policy Analysis" at bounding box center [315, 80] width 116 height 8
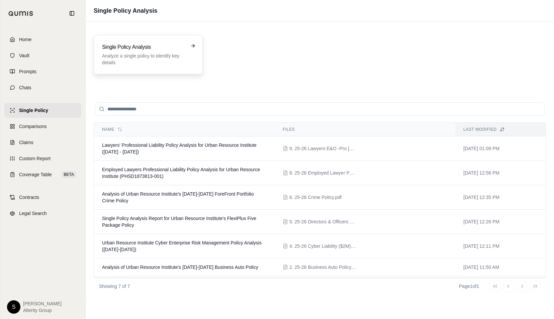
click at [150, 58] on p "Analyze a single policy to identify key details" at bounding box center [143, 58] width 83 height 13
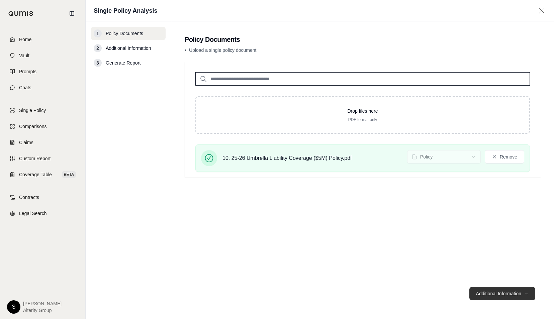
click at [503, 292] on button "Additional Information →" at bounding box center [502, 293] width 66 height 13
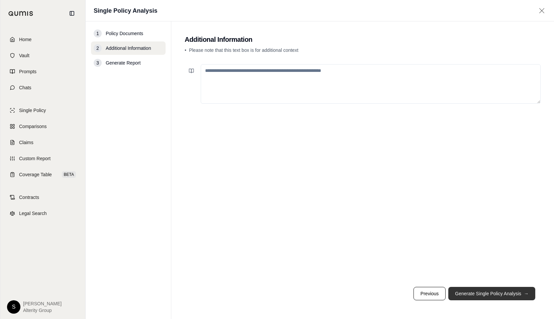
click at [502, 293] on button "Generate Single Policy Analysis →" at bounding box center [491, 293] width 87 height 13
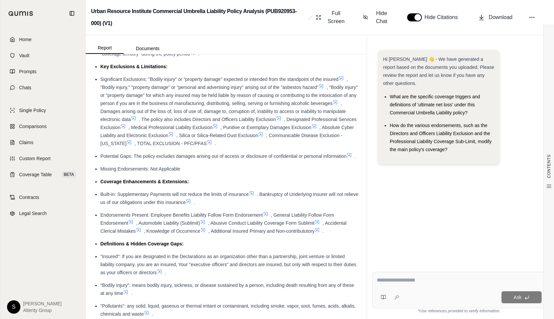
scroll to position [100, 0]
